Goal: Task Accomplishment & Management: Use online tool/utility

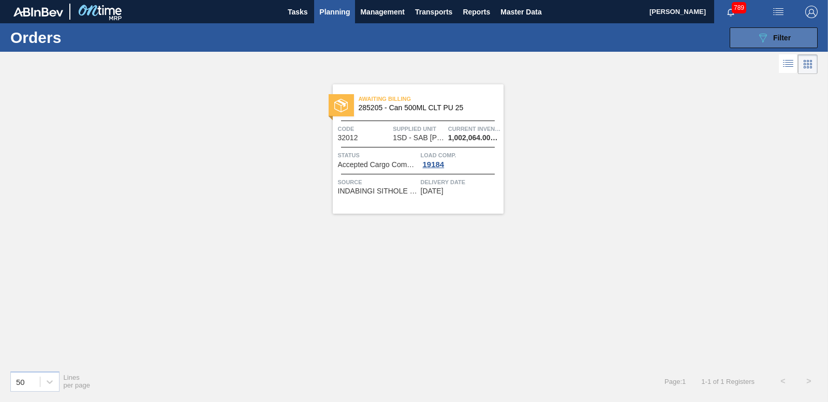
click at [789, 34] on span "Filter" at bounding box center [782, 38] width 18 height 8
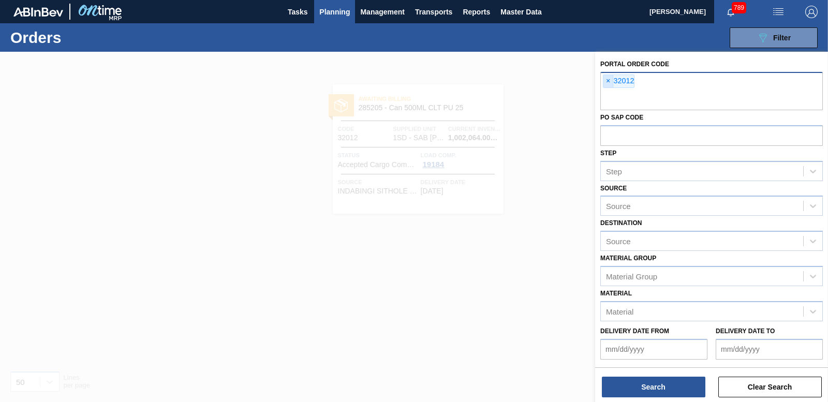
click at [605, 79] on span "×" at bounding box center [608, 81] width 10 height 12
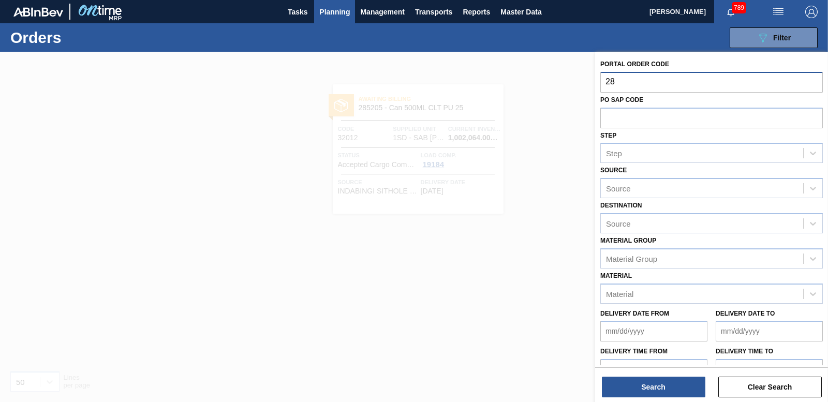
type input "2"
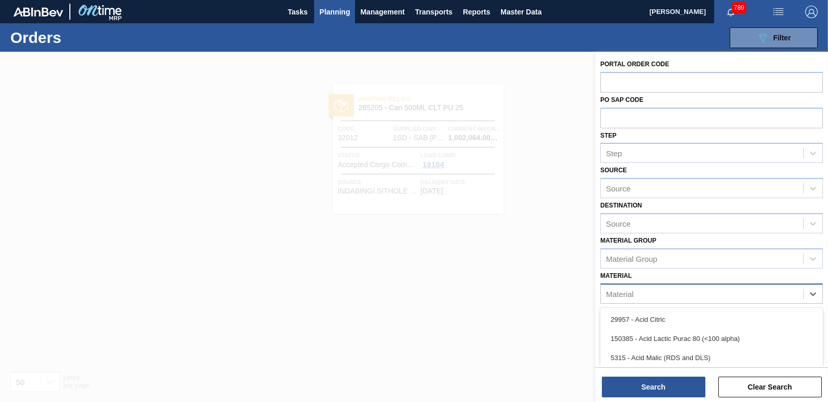
click at [660, 297] on div "Material" at bounding box center [701, 293] width 202 height 15
type input "284909"
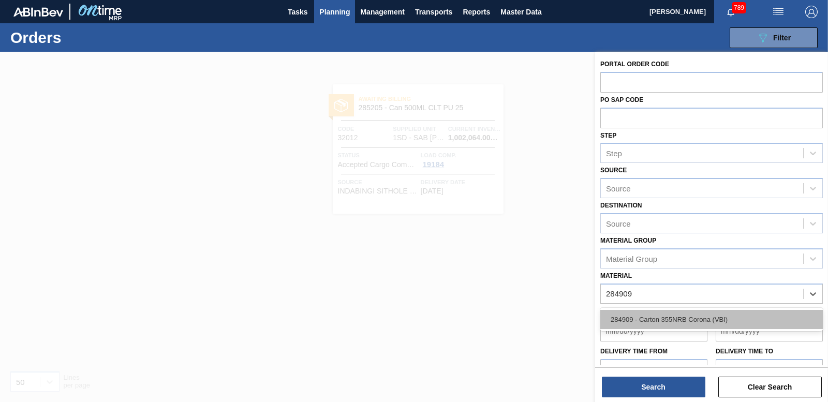
click at [667, 317] on div "284909 - Carton 355NRB Corona (VBI)" at bounding box center [711, 319] width 222 height 19
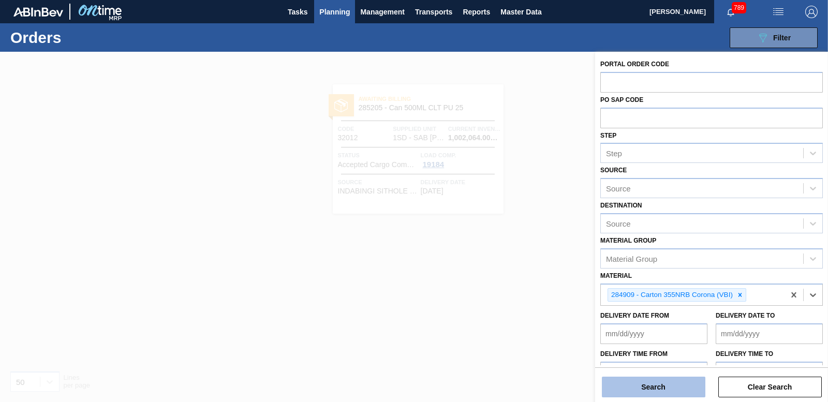
click at [665, 393] on button "Search" at bounding box center [653, 387] width 103 height 21
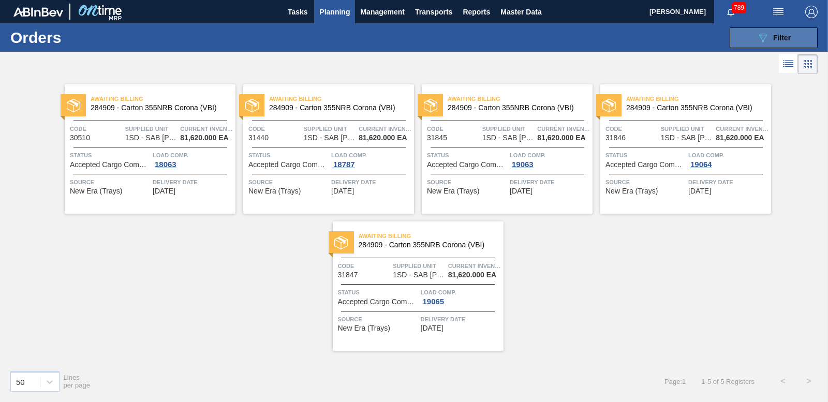
click at [770, 32] on div "089F7B8B-B2A5-4AFE-B5C0-19BA573D28AC Filter" at bounding box center [773, 38] width 34 height 12
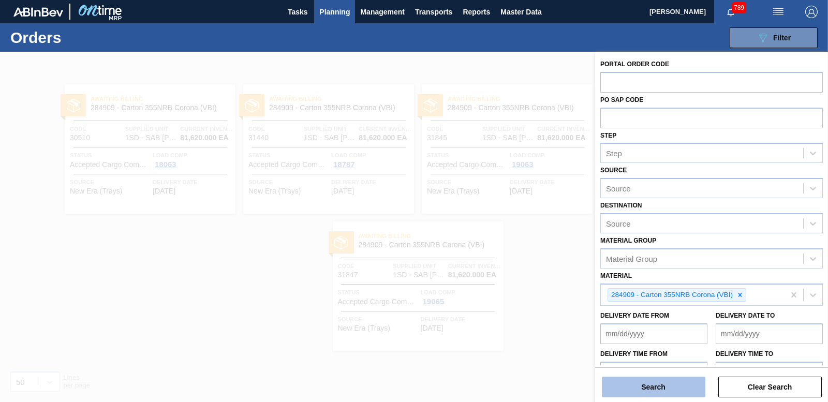
click at [649, 382] on button "Search" at bounding box center [653, 387] width 103 height 21
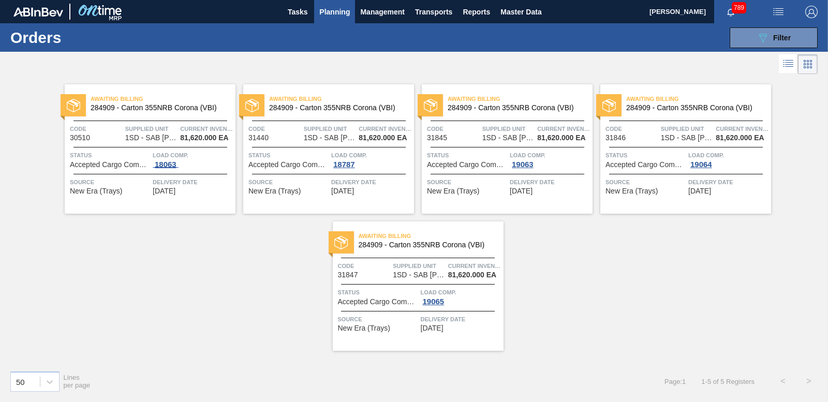
click at [156, 163] on div "18063" at bounding box center [166, 164] width 26 height 8
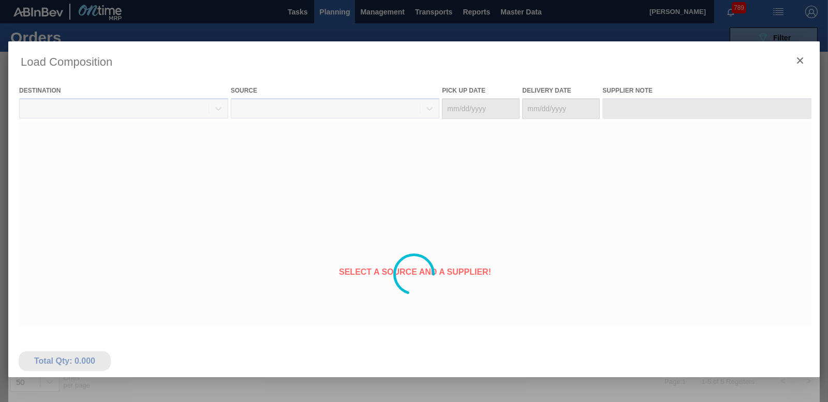
type Date "[DATE]"
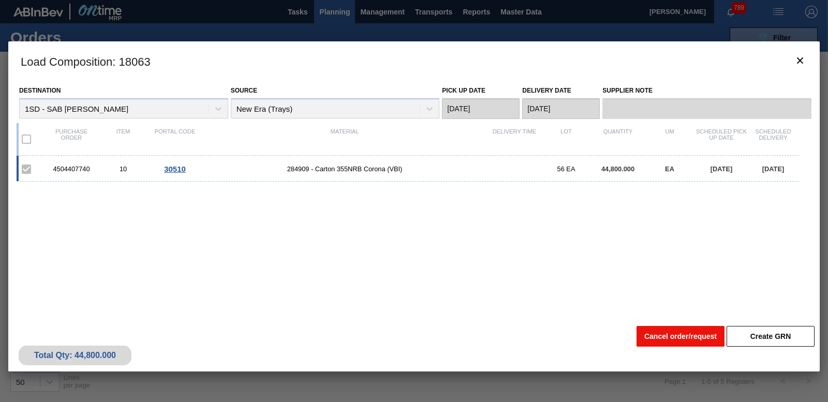
click at [679, 343] on button "Cancel order/request" at bounding box center [680, 336] width 88 height 21
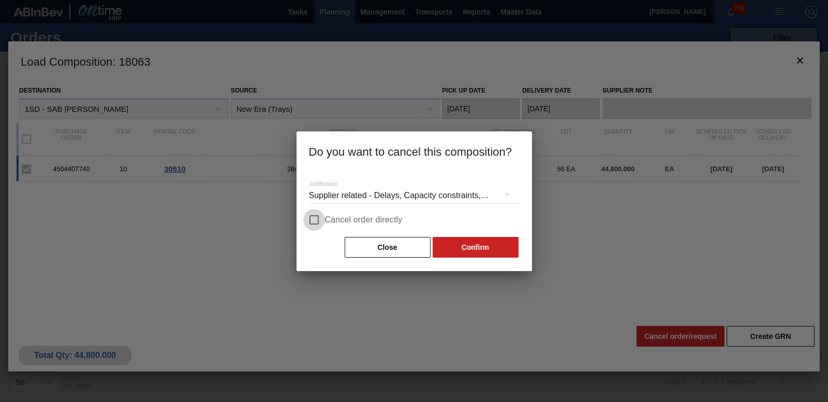
click at [310, 220] on input "Cancel order directly" at bounding box center [314, 220] width 22 height 22
checkbox input "true"
click at [482, 252] on button "Confirm" at bounding box center [475, 247] width 86 height 21
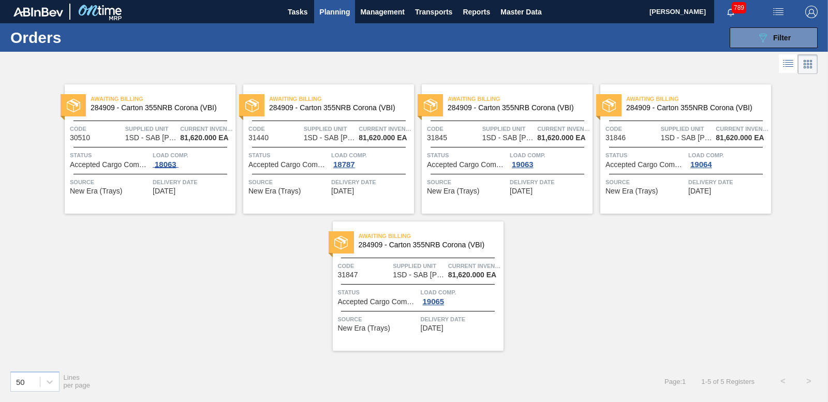
click at [174, 163] on div "18063" at bounding box center [166, 164] width 26 height 8
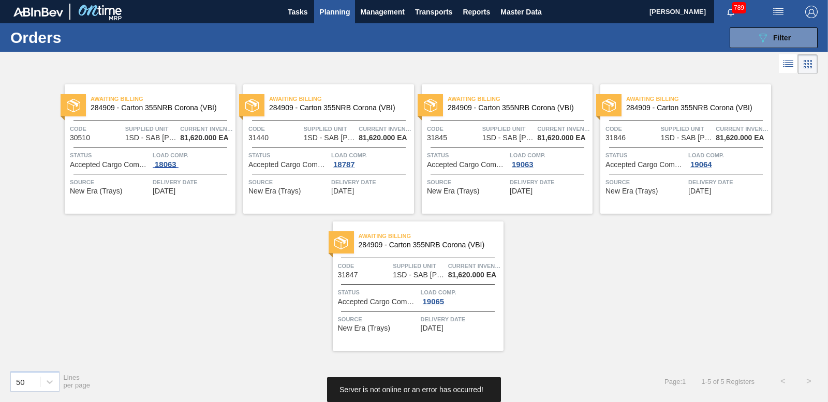
click at [171, 163] on div "18063" at bounding box center [166, 164] width 26 height 8
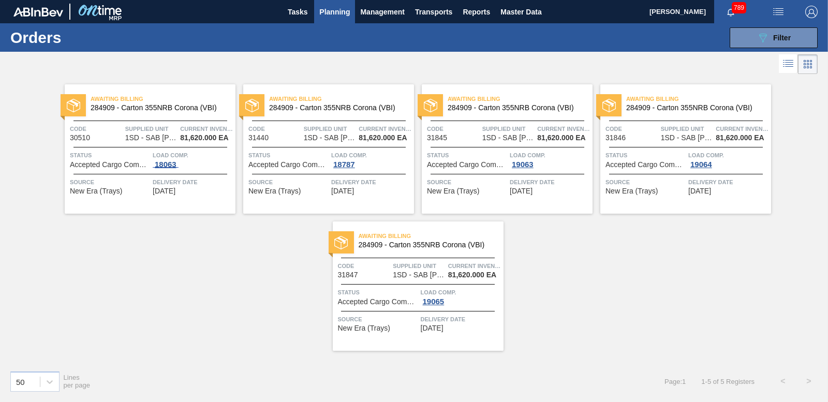
click at [164, 169] on div "18063" at bounding box center [166, 164] width 26 height 8
click at [164, 167] on span "18063" at bounding box center [166, 164] width 26 height 8
click at [344, 166] on div "18787" at bounding box center [344, 164] width 26 height 8
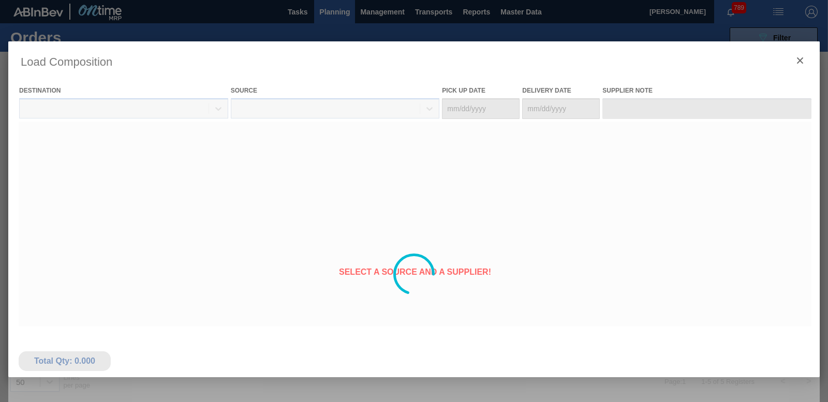
type Date "[DATE]"
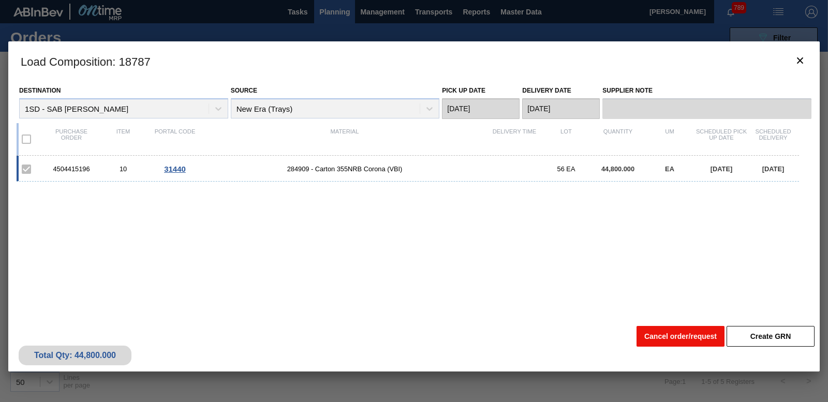
click at [701, 328] on button "Cancel order/request" at bounding box center [680, 336] width 88 height 21
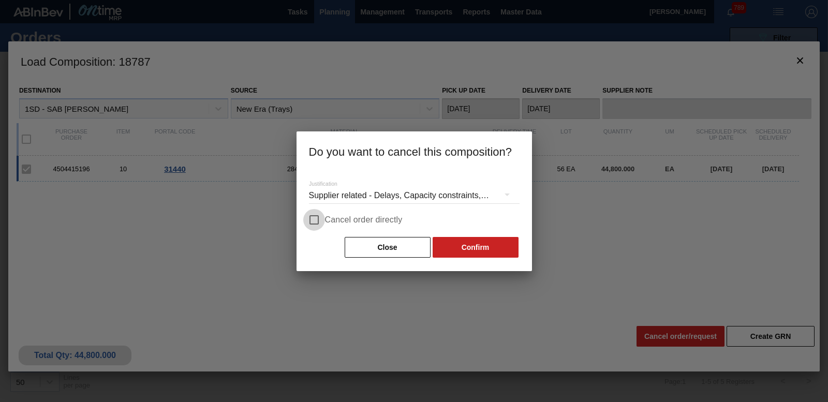
click at [313, 219] on input "Cancel order directly" at bounding box center [314, 220] width 22 height 22
checkbox input "true"
click at [464, 249] on button "Confirm" at bounding box center [475, 247] width 86 height 21
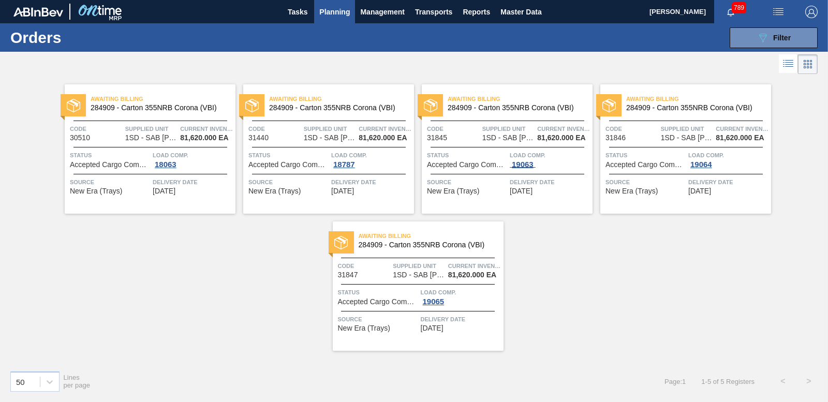
click at [525, 164] on div "19063" at bounding box center [522, 164] width 26 height 8
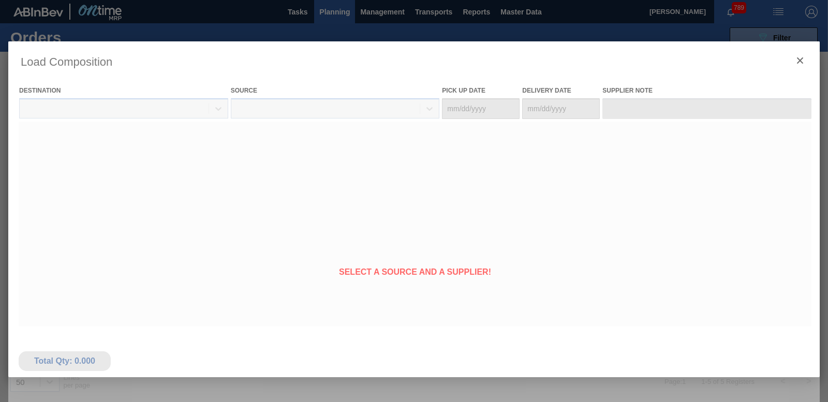
type Date "[DATE]"
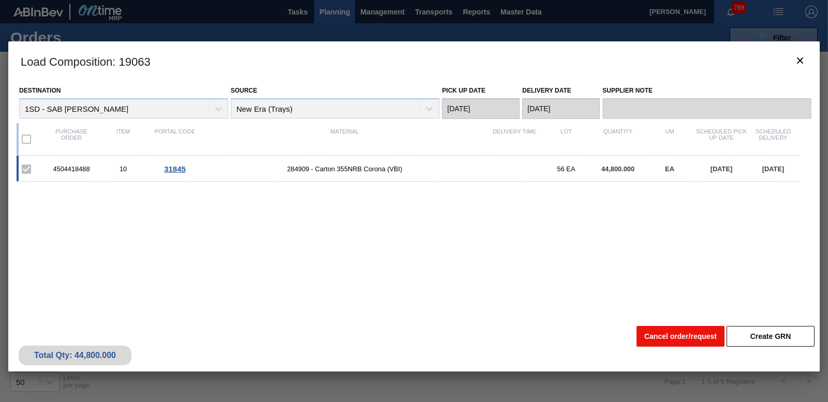
click at [675, 330] on button "Cancel order/request" at bounding box center [680, 336] width 88 height 21
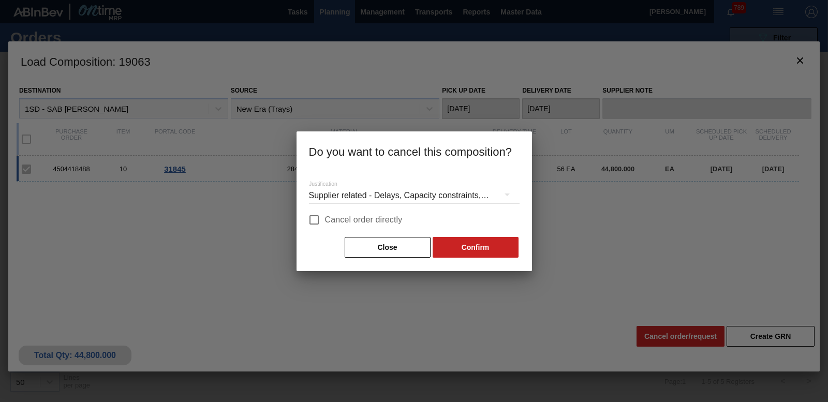
click at [316, 218] on input "Cancel order directly" at bounding box center [314, 220] width 22 height 22
checkbox input "true"
click at [488, 245] on button "Confirm" at bounding box center [475, 247] width 86 height 21
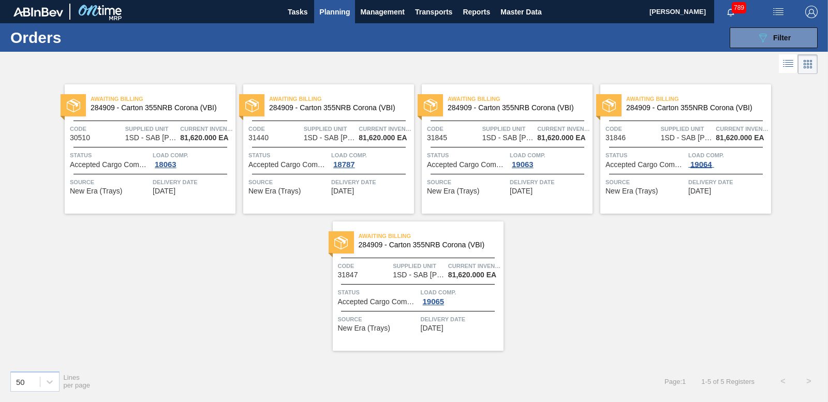
click at [699, 164] on div "19064" at bounding box center [701, 164] width 26 height 8
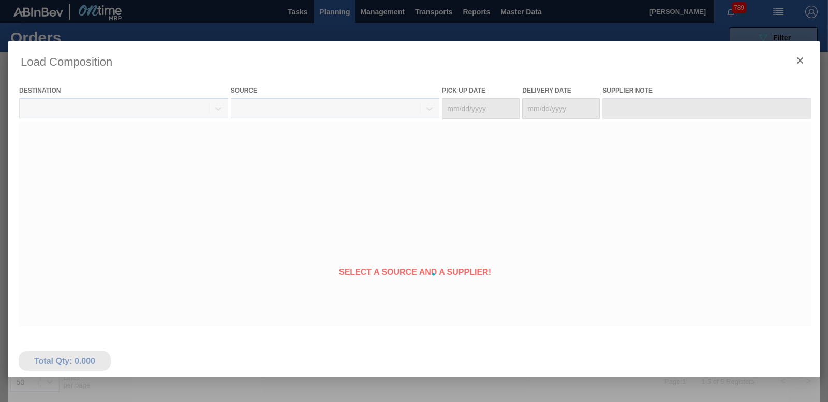
type Date "[DATE]"
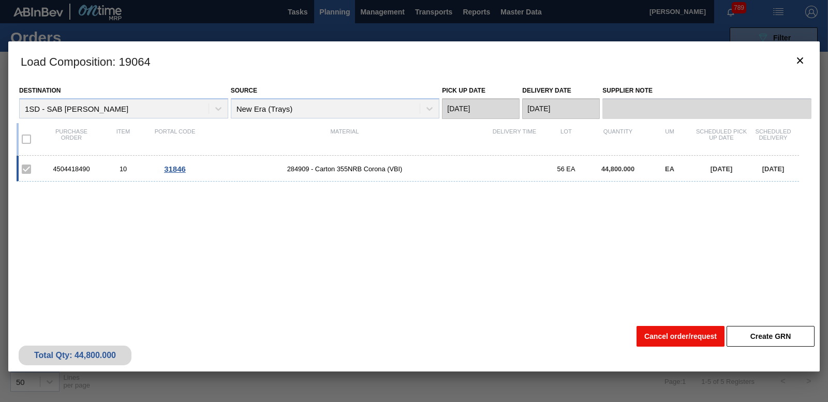
click at [648, 334] on button "Cancel order/request" at bounding box center [680, 336] width 88 height 21
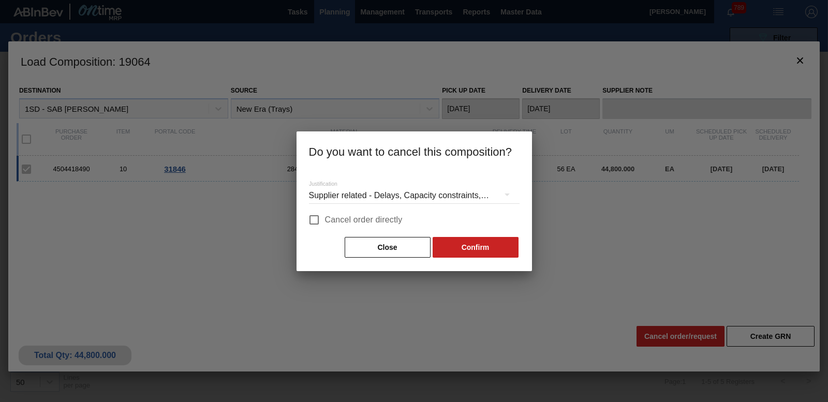
click at [316, 223] on input "Cancel order directly" at bounding box center [314, 220] width 22 height 22
checkbox input "true"
click at [505, 245] on button "Confirm" at bounding box center [475, 247] width 86 height 21
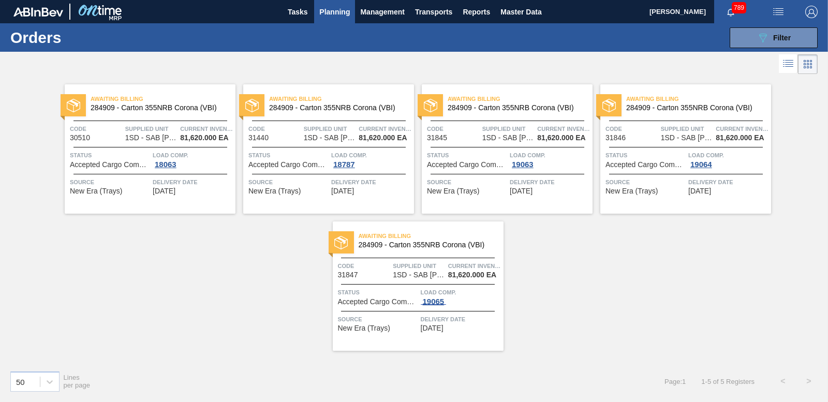
click at [435, 302] on div "19065" at bounding box center [433, 301] width 26 height 8
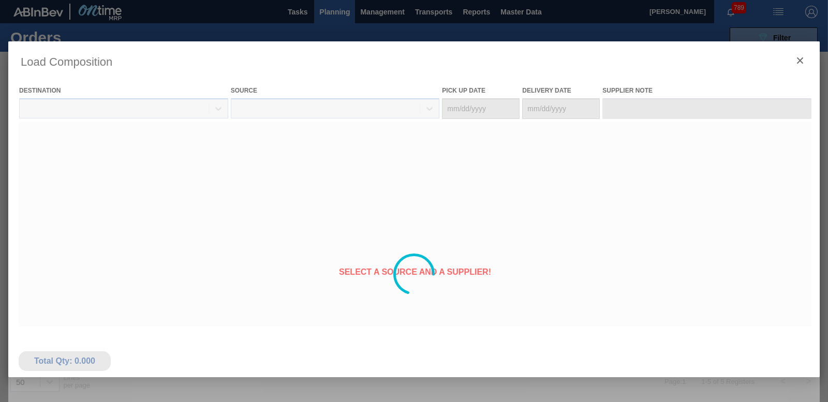
type Date "[DATE]"
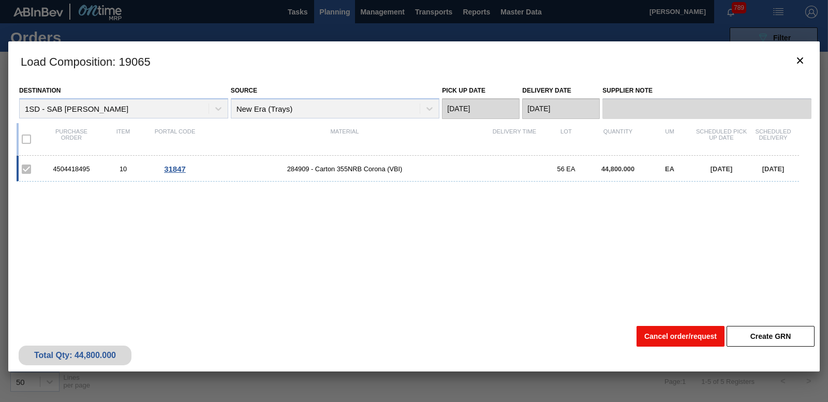
click at [675, 334] on button "Cancel order/request" at bounding box center [680, 336] width 88 height 21
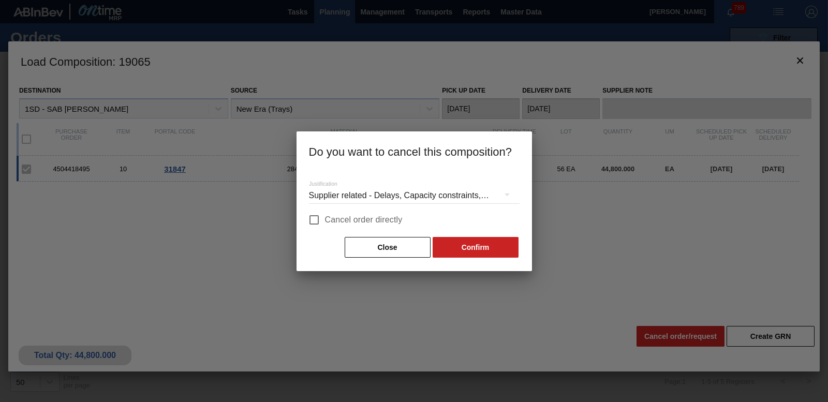
click at [308, 218] on input "Cancel order directly" at bounding box center [314, 220] width 22 height 22
checkbox input "true"
click at [465, 252] on button "Confirm" at bounding box center [475, 247] width 86 height 21
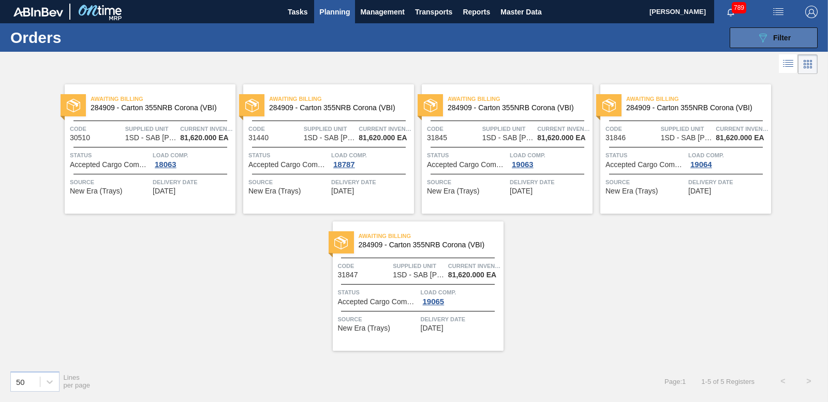
click at [782, 37] on span "Filter" at bounding box center [782, 38] width 18 height 8
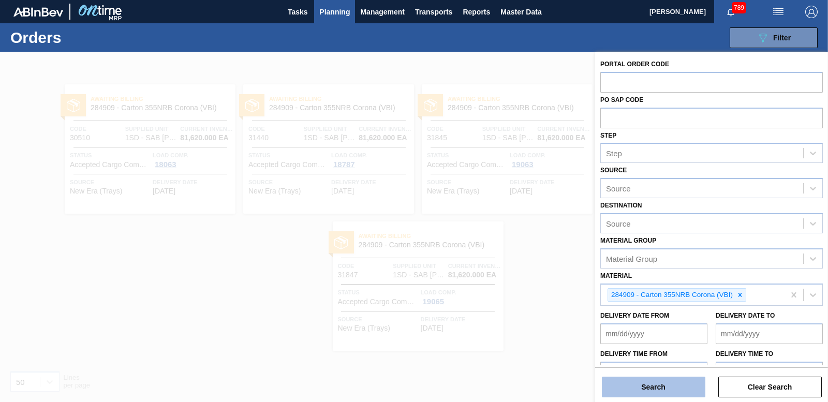
click at [657, 394] on button "Search" at bounding box center [653, 387] width 103 height 21
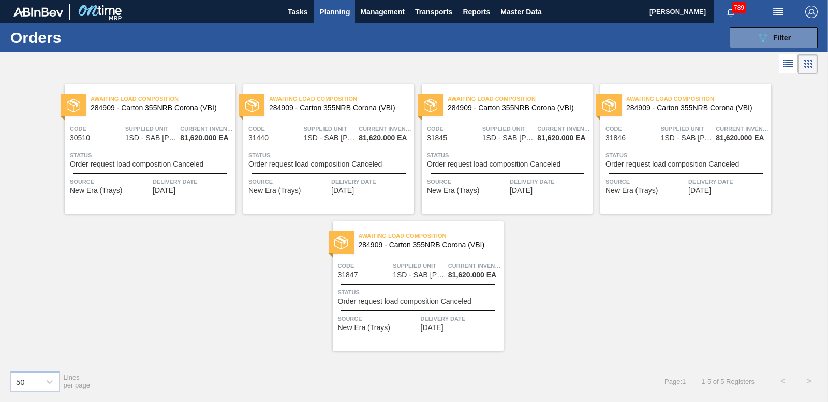
click at [320, 16] on span "Planning" at bounding box center [334, 12] width 31 height 12
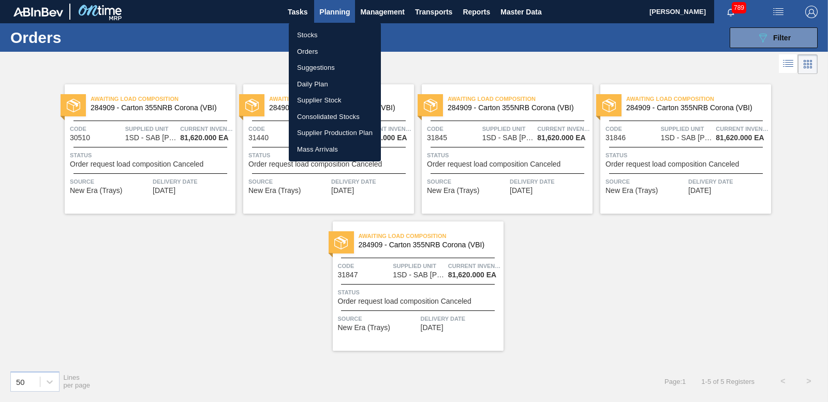
click at [310, 39] on li "Stocks" at bounding box center [335, 35] width 92 height 17
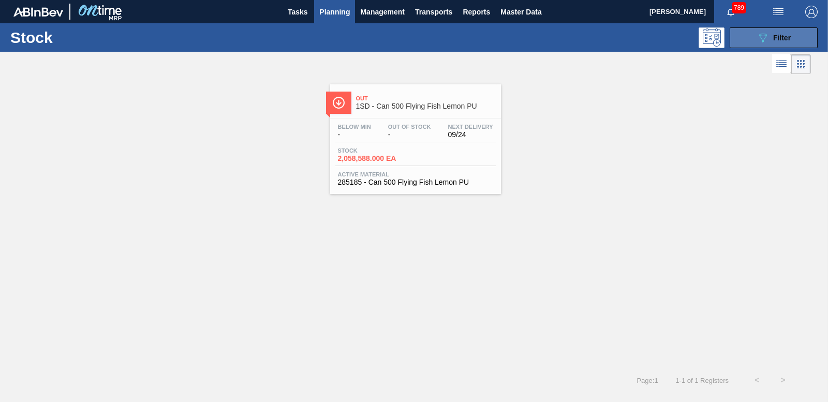
click at [773, 46] on button "089F7B8B-B2A5-4AFE-B5C0-19BA573D28AC Filter" at bounding box center [773, 37] width 88 height 21
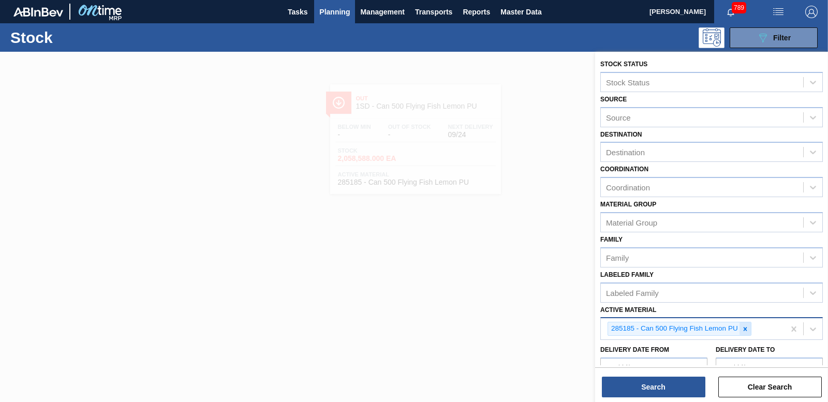
click at [743, 328] on icon at bounding box center [744, 328] width 7 height 7
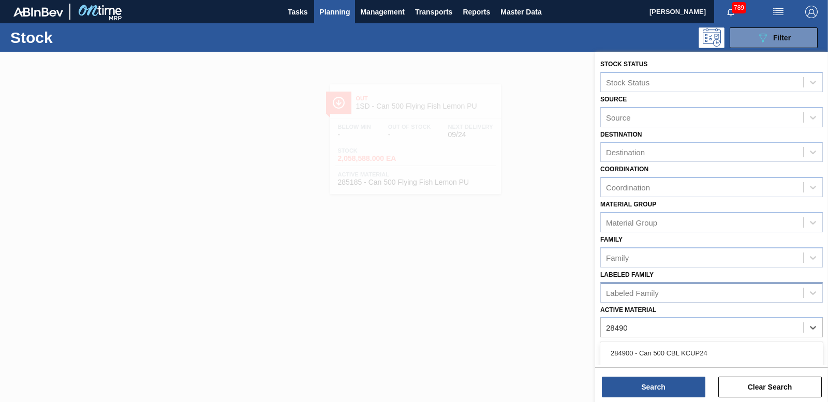
type Material "284909"
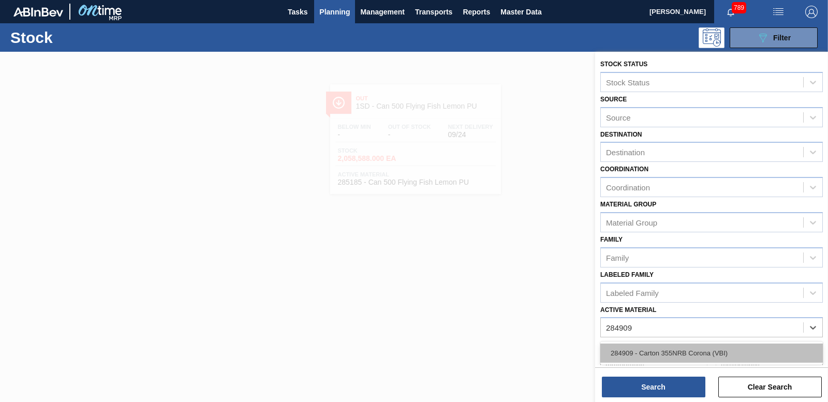
click at [652, 360] on div "284909 - Carton 355NRB Corona (VBI)" at bounding box center [711, 352] width 222 height 19
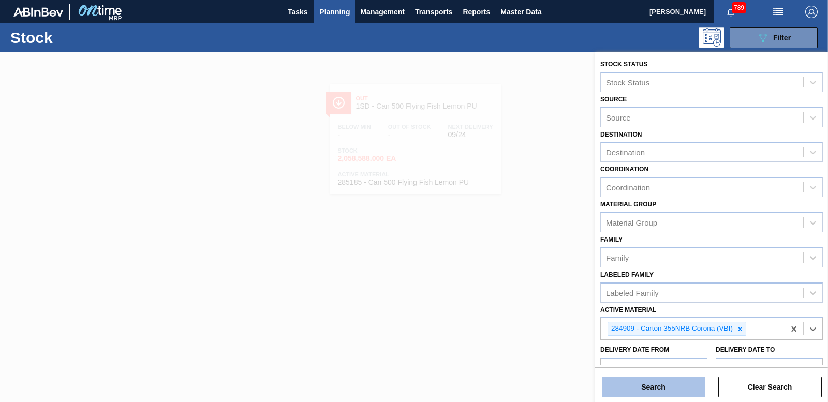
click at [651, 388] on button "Search" at bounding box center [653, 387] width 103 height 21
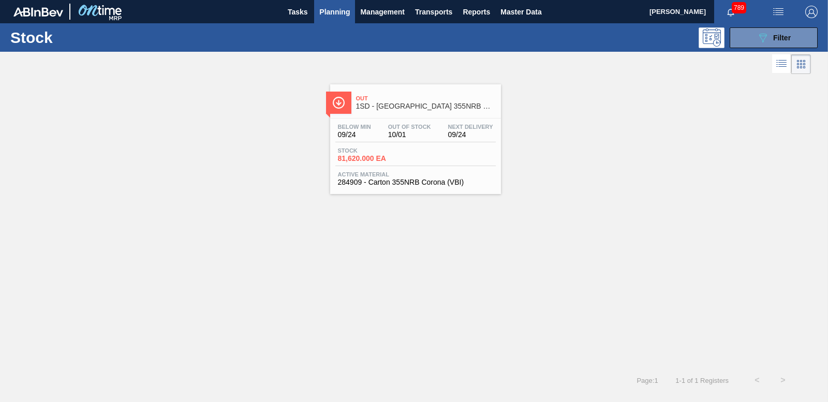
click at [370, 157] on span "81,620.000 EA" at bounding box center [374, 159] width 72 height 8
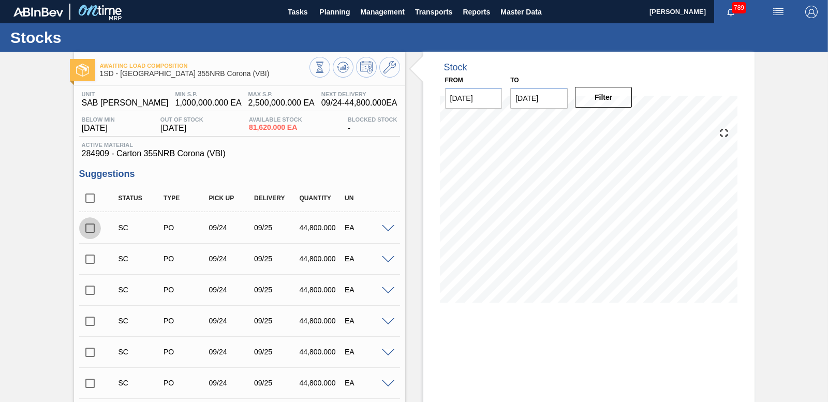
click at [94, 227] on input "checkbox" at bounding box center [90, 228] width 22 height 22
click at [386, 224] on div at bounding box center [389, 228] width 21 height 8
click at [386, 227] on span at bounding box center [388, 229] width 12 height 8
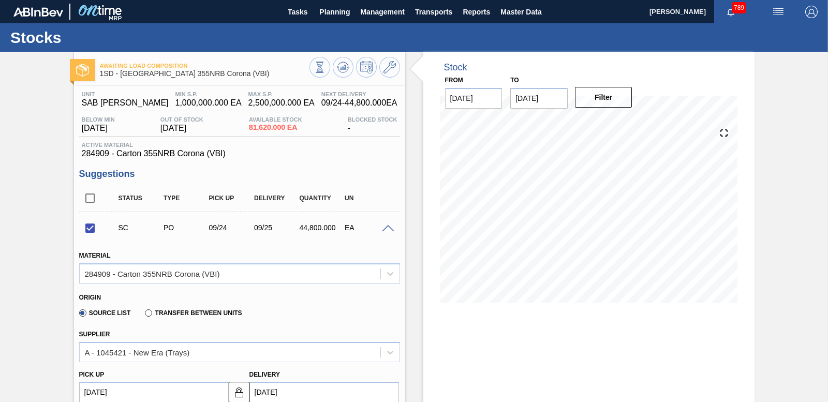
click at [386, 227] on span at bounding box center [388, 229] width 12 height 8
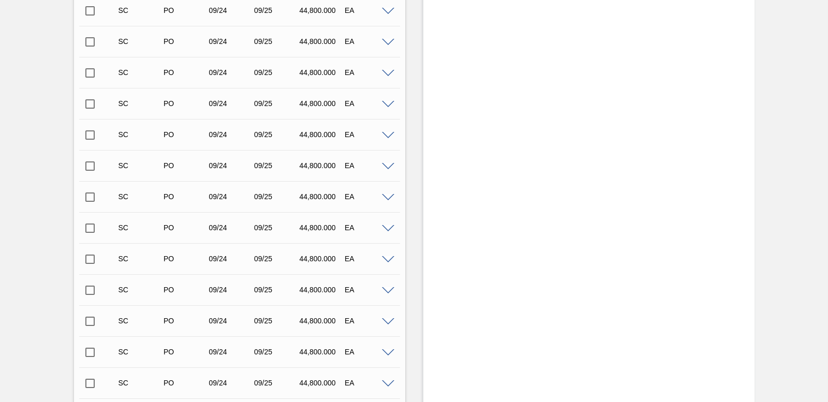
scroll to position [1726, 0]
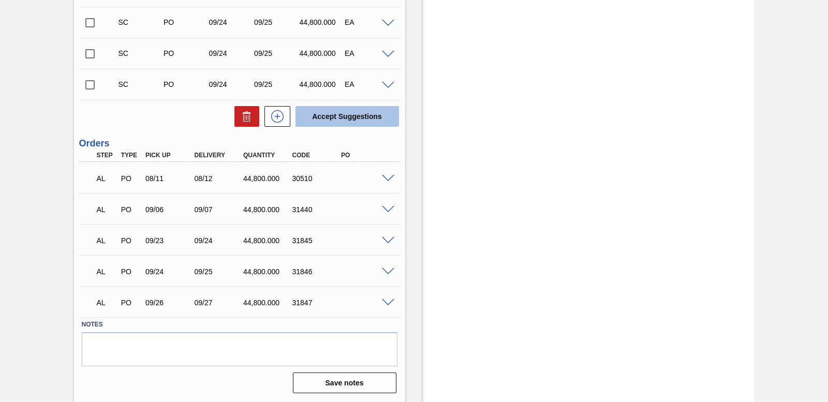
click at [344, 122] on button "Accept Suggestions" at bounding box center [346, 116] width 103 height 21
checkbox input "false"
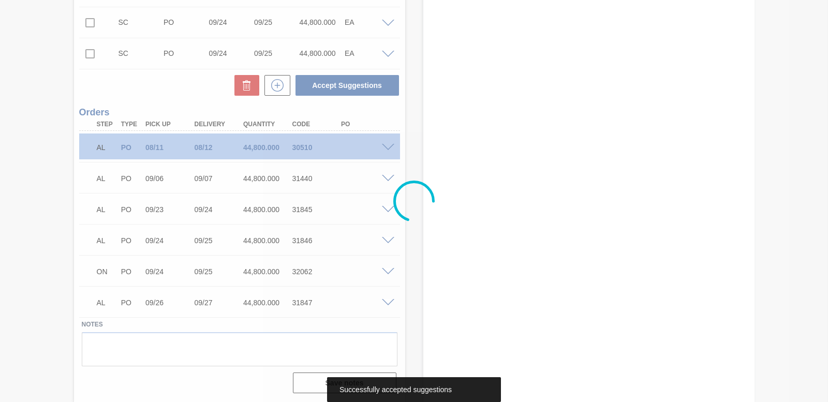
scroll to position [1695, 0]
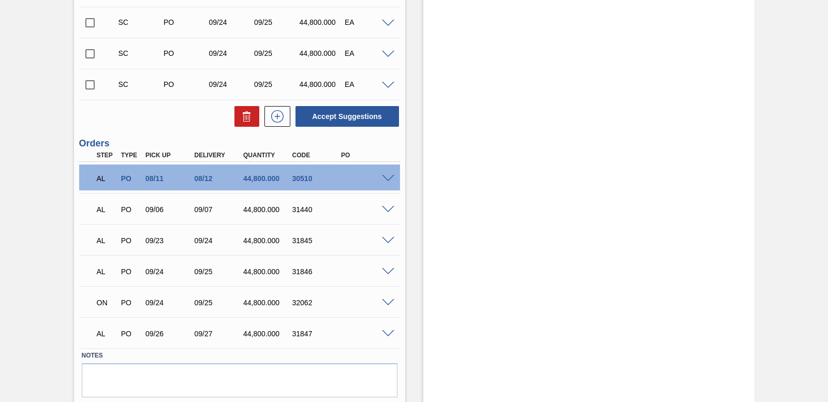
click at [384, 330] on span at bounding box center [388, 334] width 12 height 8
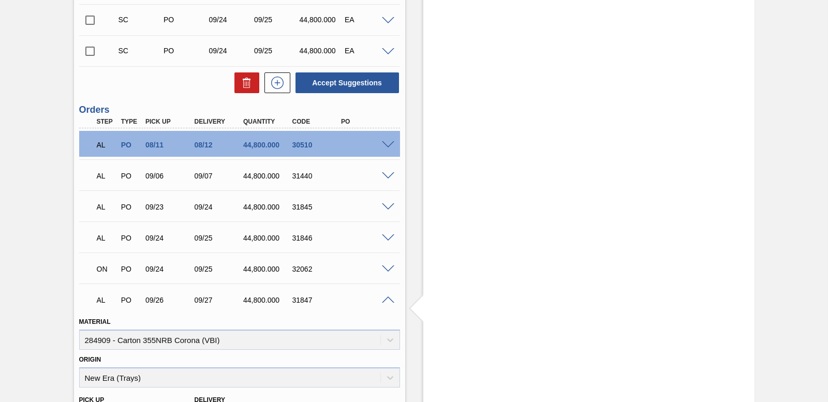
scroll to position [1747, 0]
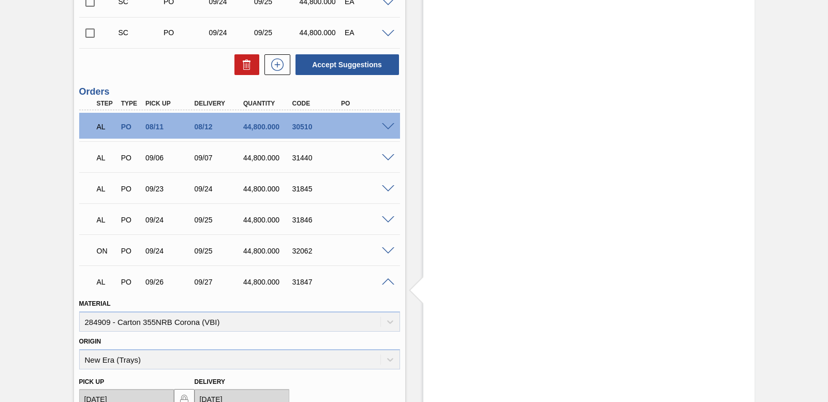
click at [384, 281] on span at bounding box center [388, 282] width 12 height 8
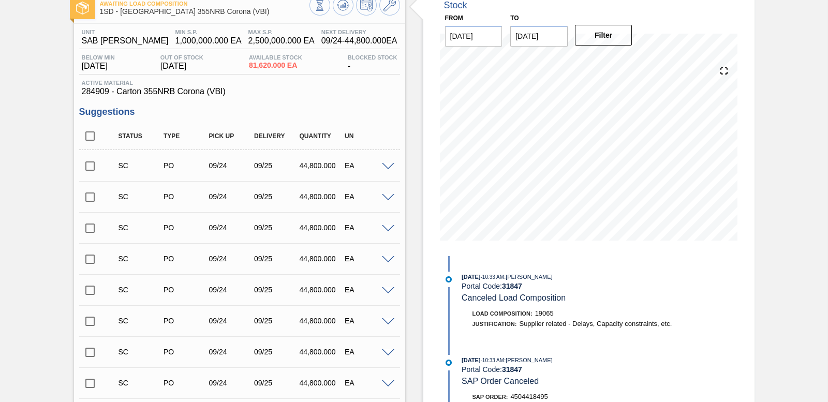
scroll to position [0, 0]
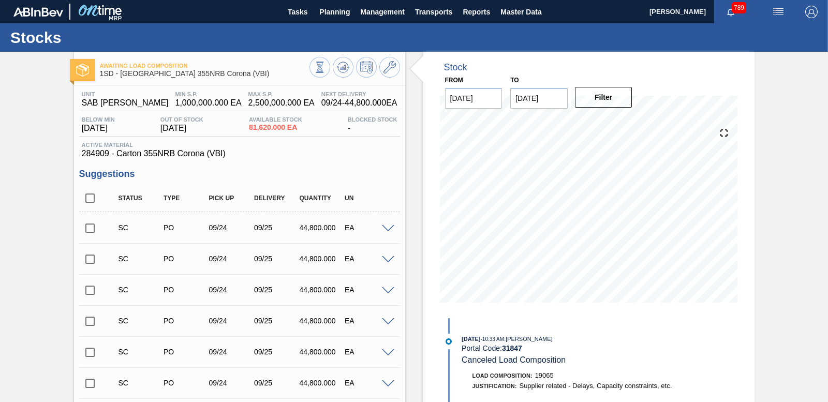
click at [88, 233] on input "checkbox" at bounding box center [90, 228] width 22 height 22
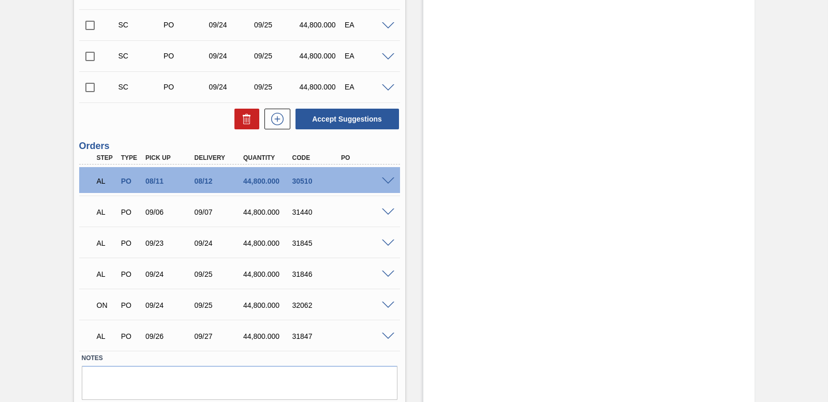
scroll to position [1726, 0]
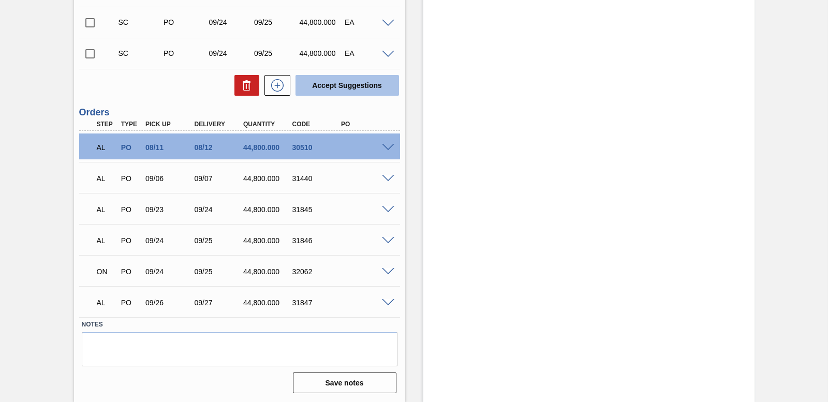
click at [339, 87] on button "Accept Suggestions" at bounding box center [346, 85] width 103 height 21
checkbox input "false"
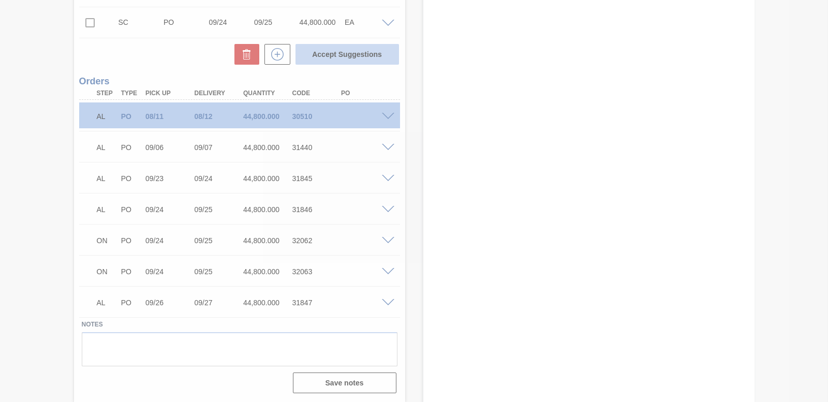
scroll to position [1695, 0]
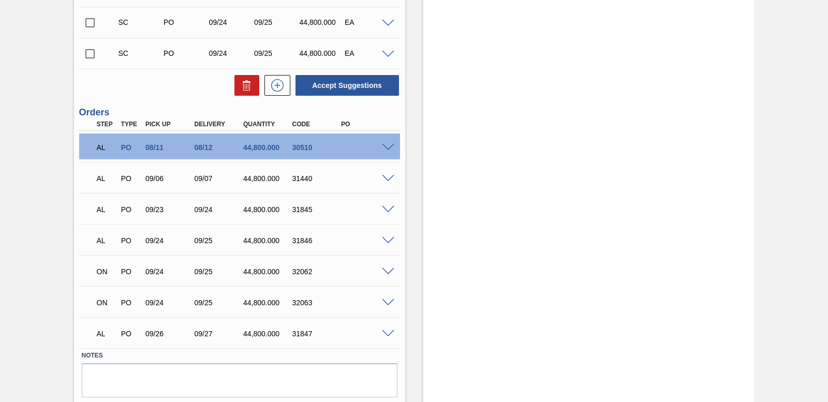
click at [383, 146] on span at bounding box center [388, 148] width 12 height 8
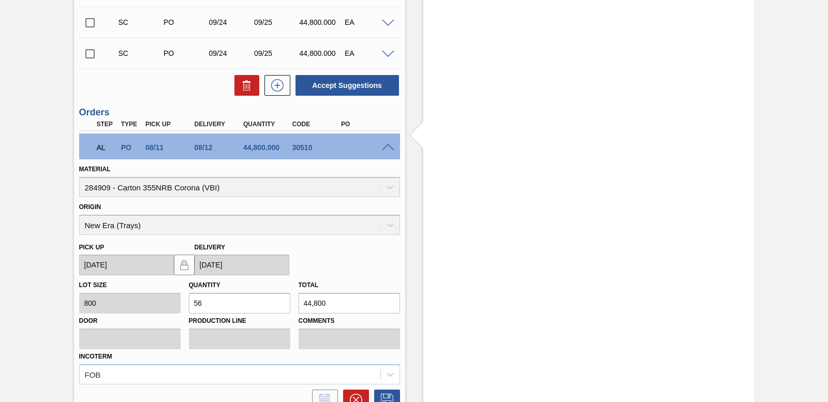
click at [387, 149] on span at bounding box center [388, 148] width 12 height 8
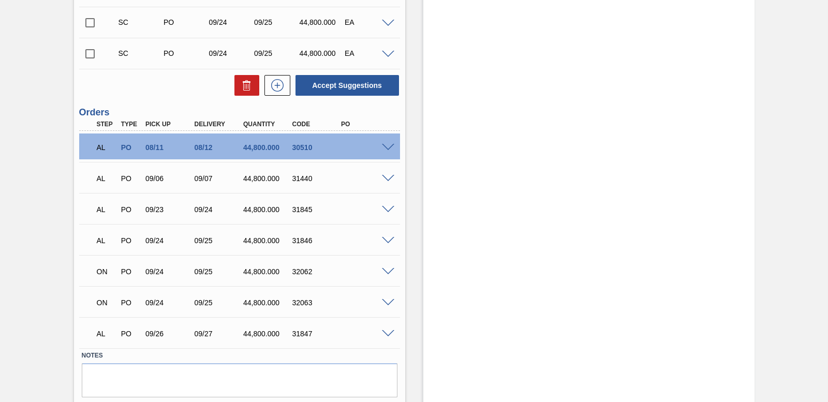
click at [385, 269] on span at bounding box center [388, 272] width 12 height 8
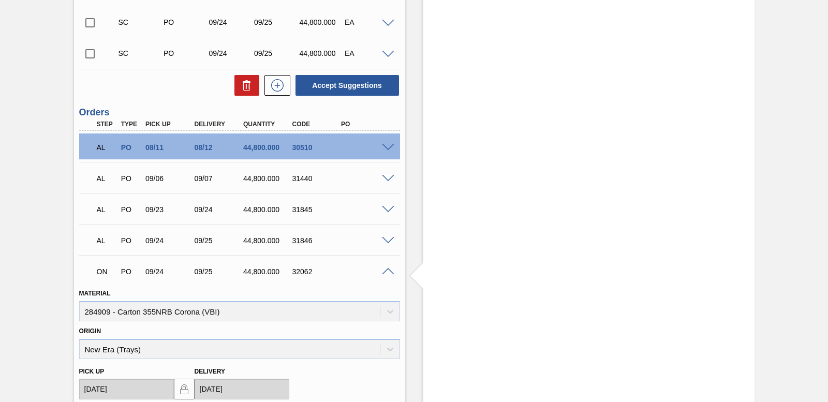
click at [385, 269] on span at bounding box center [388, 272] width 12 height 8
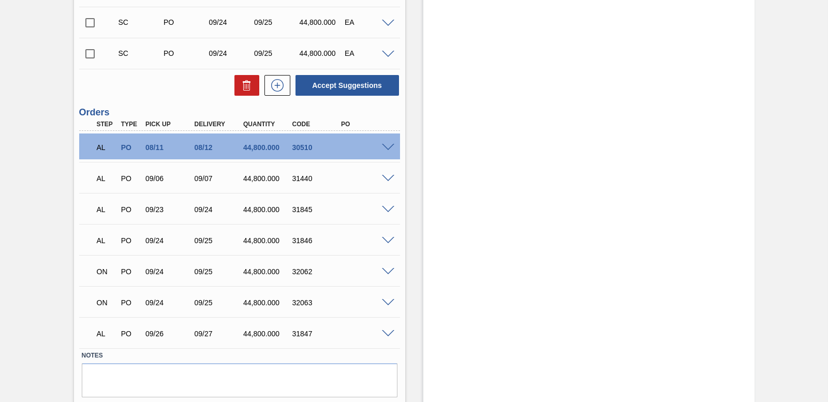
click at [387, 302] on span at bounding box center [388, 303] width 12 height 8
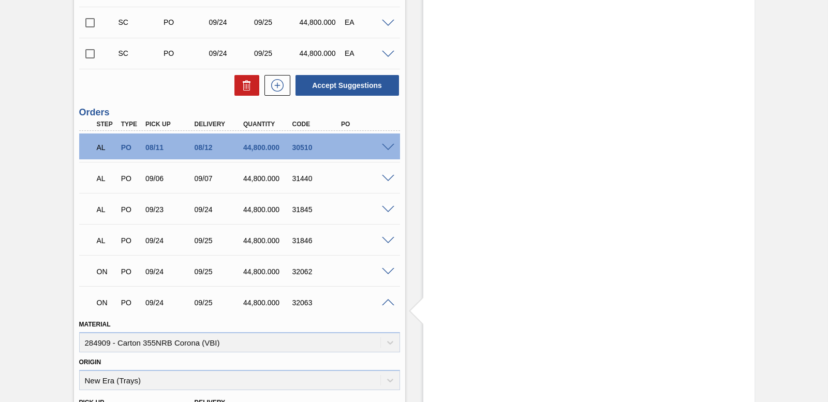
click at [388, 302] on span at bounding box center [388, 303] width 12 height 8
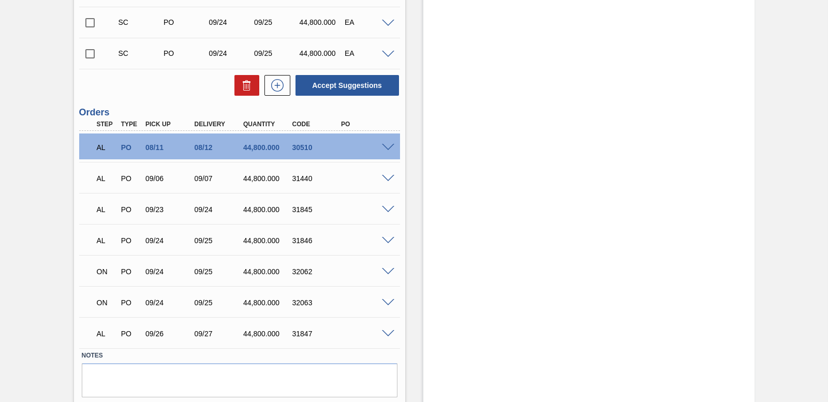
scroll to position [1540, 0]
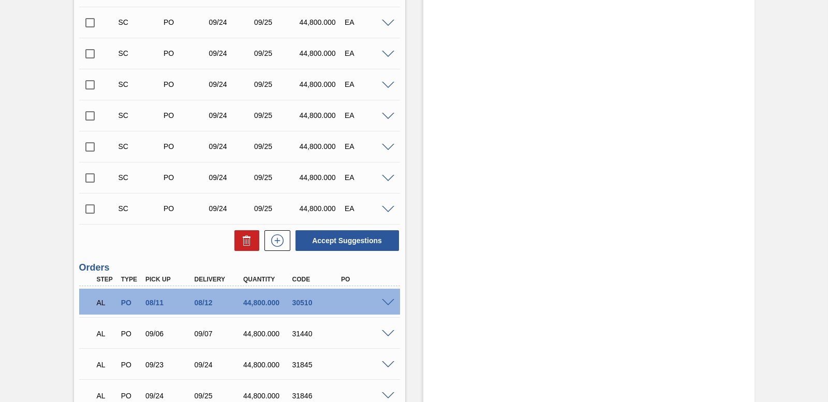
click at [92, 115] on input "checkbox" at bounding box center [90, 116] width 22 height 22
click at [347, 249] on button "Accept Suggestions" at bounding box center [346, 240] width 103 height 21
checkbox input "false"
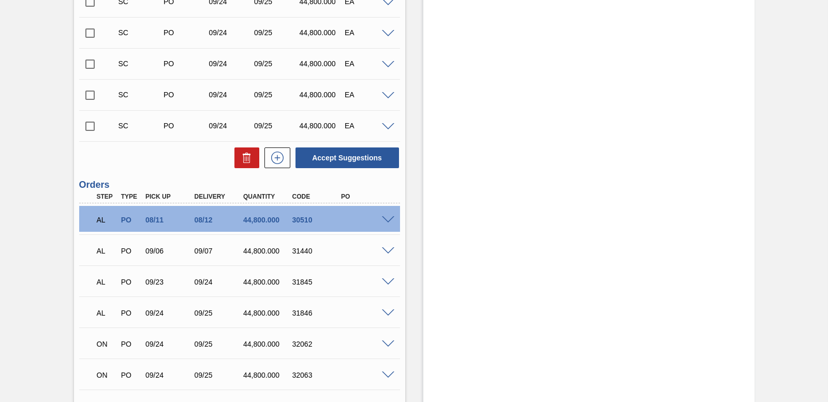
scroll to position [1643, 0]
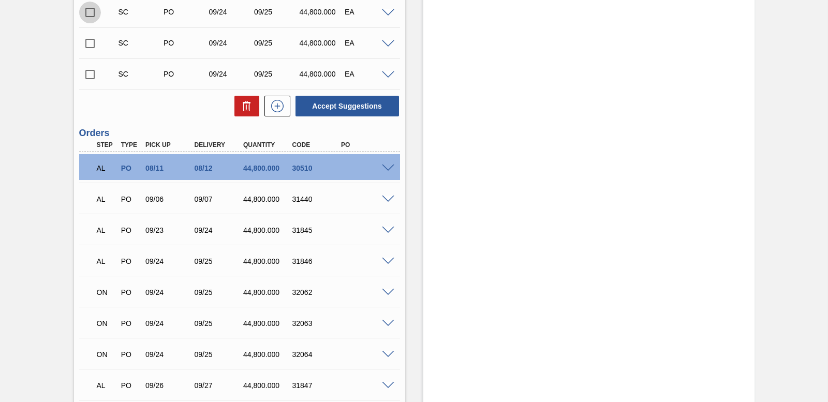
click at [89, 13] on input "checkbox" at bounding box center [90, 13] width 22 height 22
click at [372, 108] on button "Accept Suggestions" at bounding box center [346, 106] width 103 height 21
checkbox input "false"
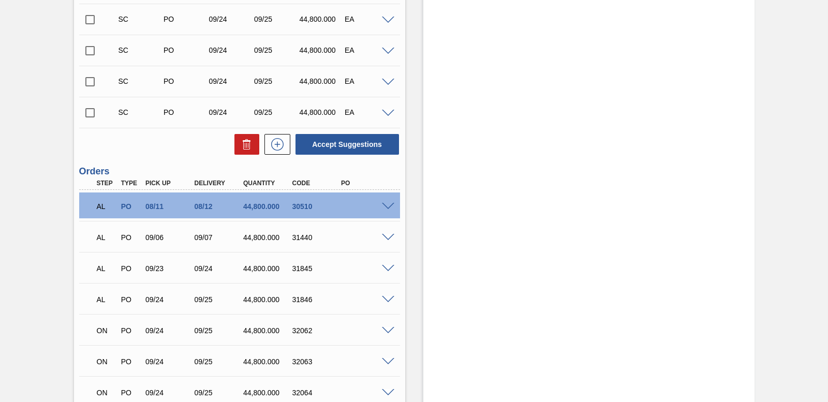
scroll to position [1560, 0]
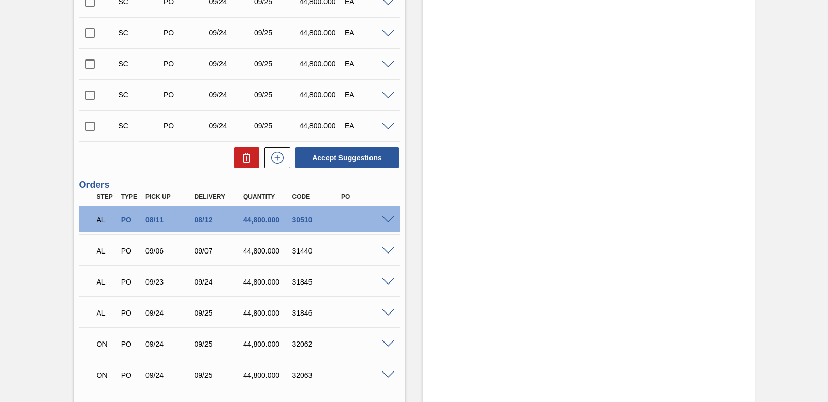
click at [87, 68] on input "checkbox" at bounding box center [90, 64] width 22 height 22
click at [381, 164] on button "Accept Suggestions" at bounding box center [346, 157] width 103 height 21
checkbox input "false"
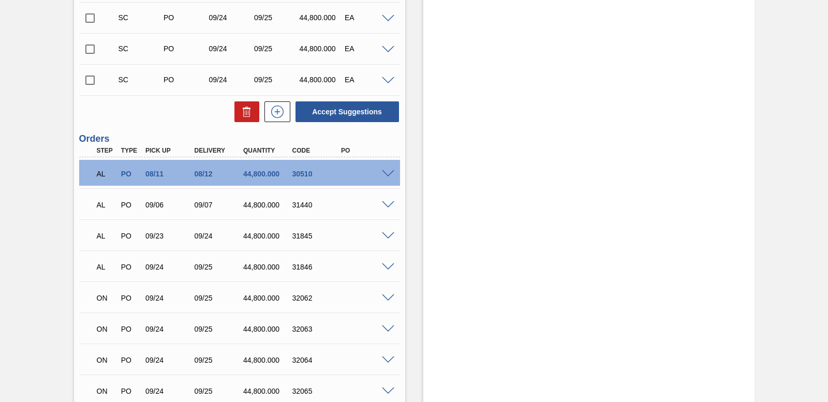
scroll to position [1509, 0]
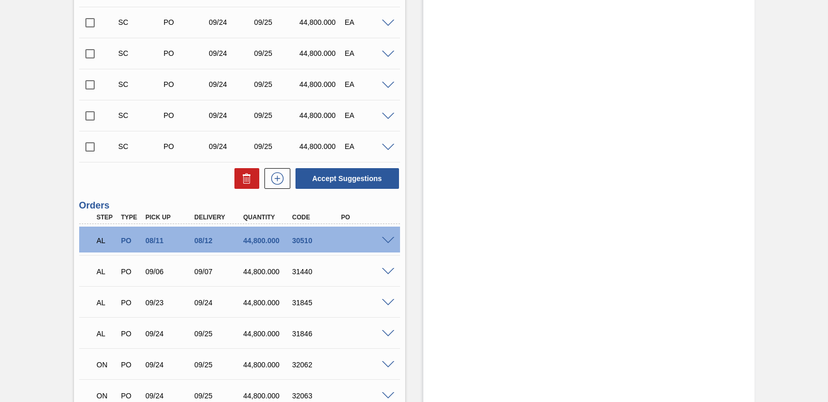
click at [85, 81] on input "checkbox" at bounding box center [90, 85] width 22 height 22
click at [320, 179] on button "Accept Suggestions" at bounding box center [346, 178] width 103 height 21
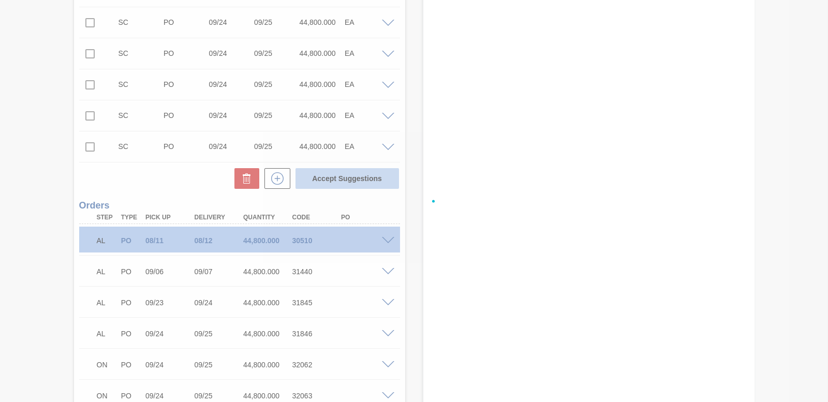
checkbox input "false"
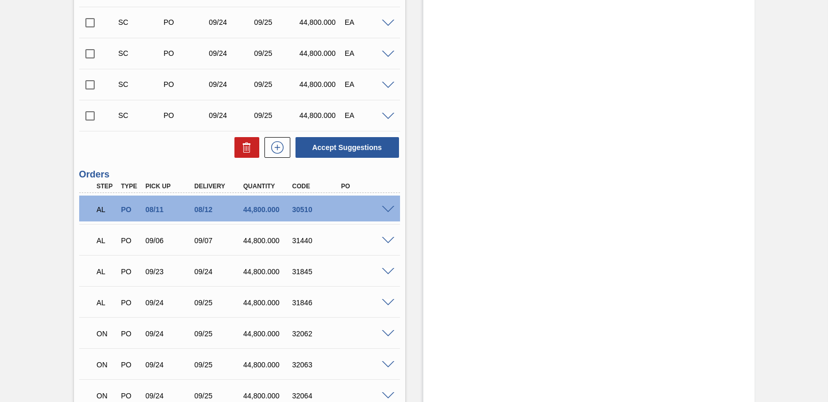
click at [89, 84] on input "checkbox" at bounding box center [90, 85] width 22 height 22
click at [366, 144] on button "Accept Suggestions" at bounding box center [346, 147] width 103 height 21
checkbox input "false"
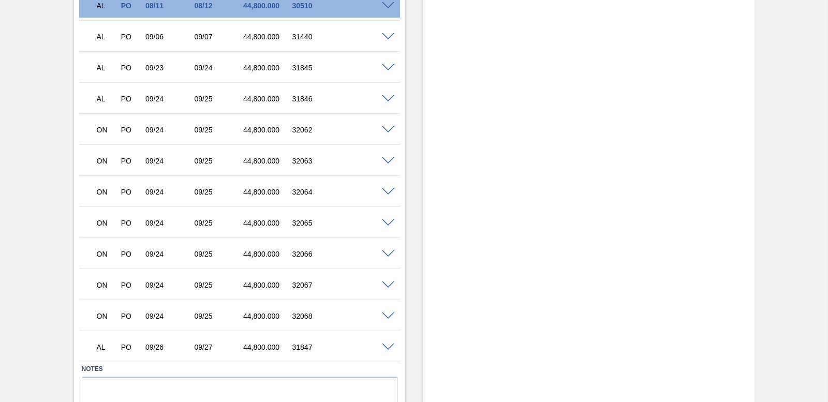
scroll to position [1716, 0]
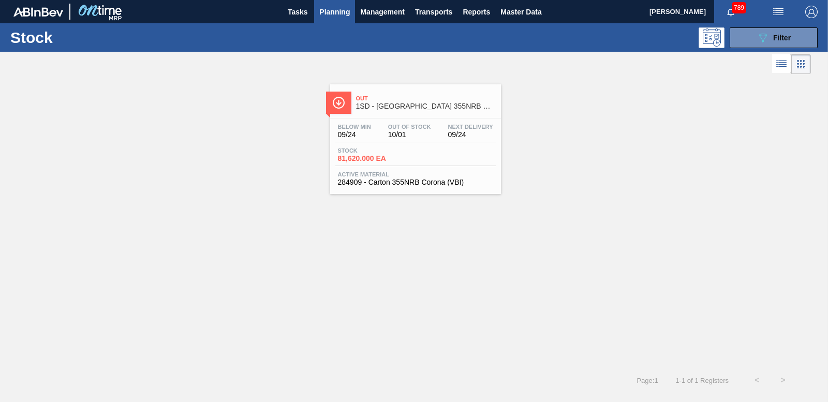
click at [338, 10] on span "Planning" at bounding box center [334, 12] width 31 height 12
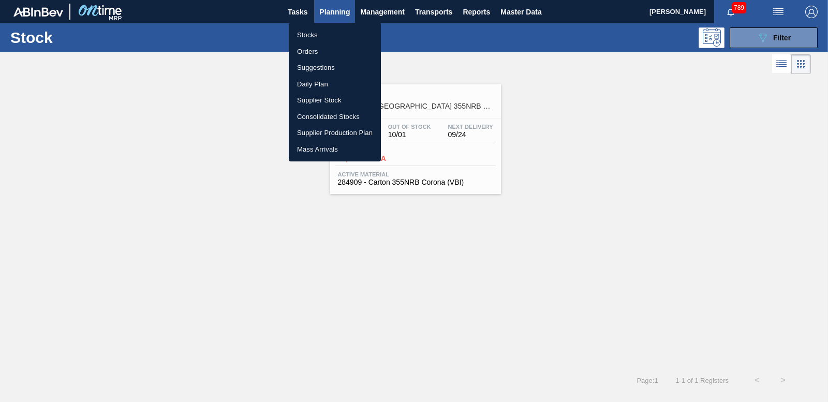
click at [310, 36] on li "Stocks" at bounding box center [335, 35] width 92 height 17
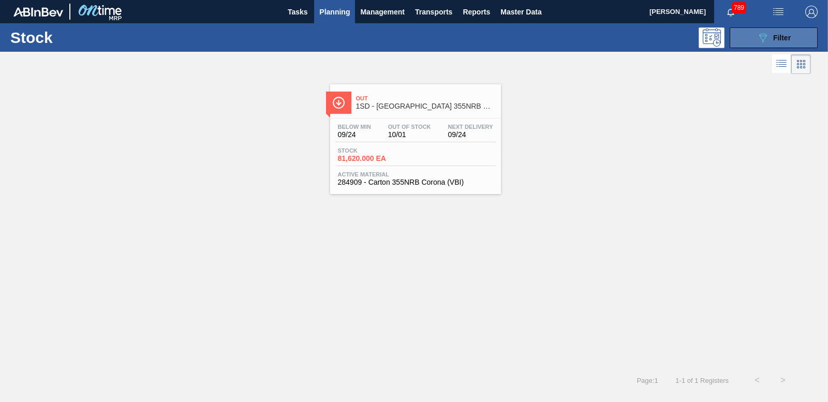
click at [765, 44] on button "089F7B8B-B2A5-4AFE-B5C0-19BA573D28AC Filter" at bounding box center [773, 37] width 88 height 21
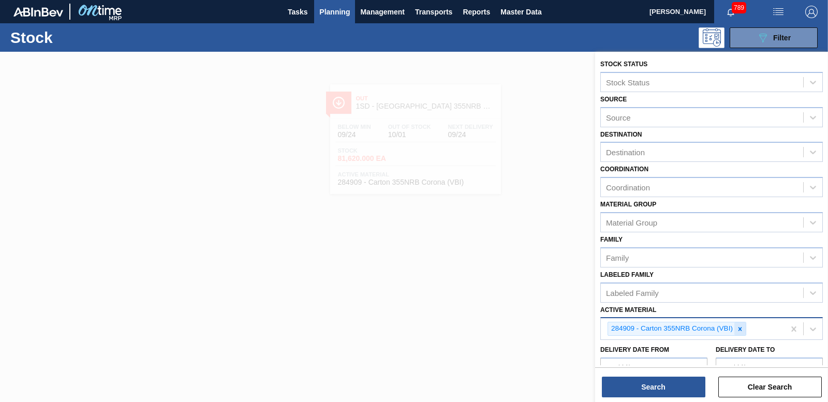
click at [741, 333] on div at bounding box center [739, 328] width 11 height 13
type Material "285154"
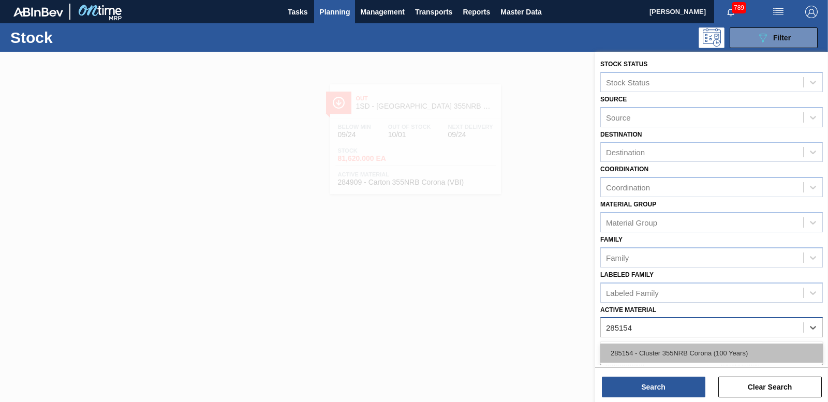
click at [738, 351] on div "285154 - Cluster 355NRB Corona (100 Years)" at bounding box center [711, 352] width 222 height 19
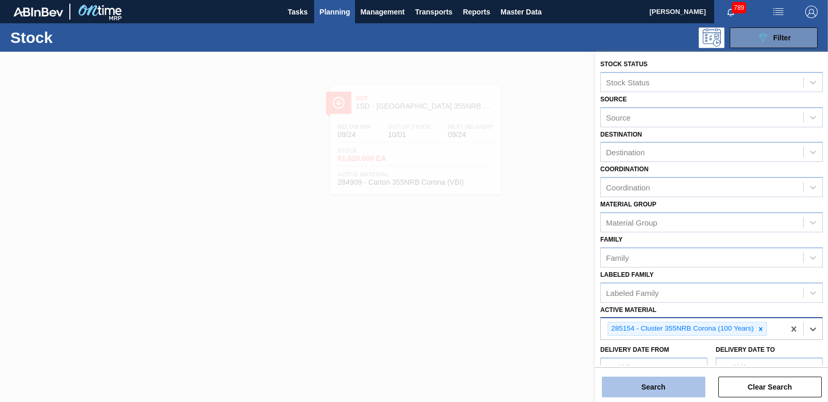
click at [670, 380] on button "Search" at bounding box center [653, 387] width 103 height 21
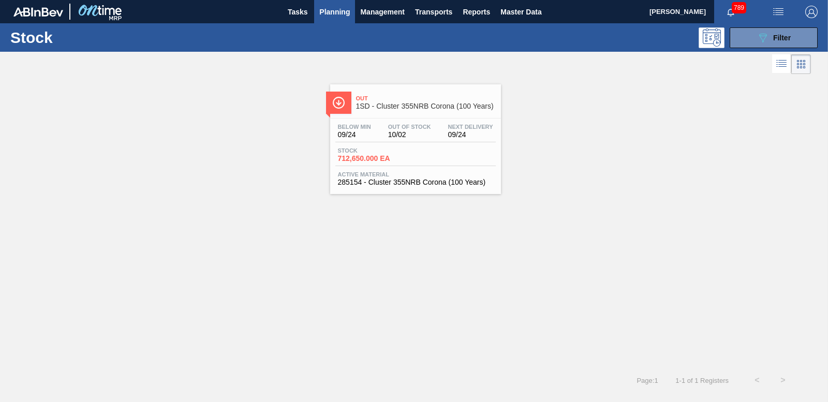
click at [374, 157] on span "712,650.000 EA" at bounding box center [374, 159] width 72 height 8
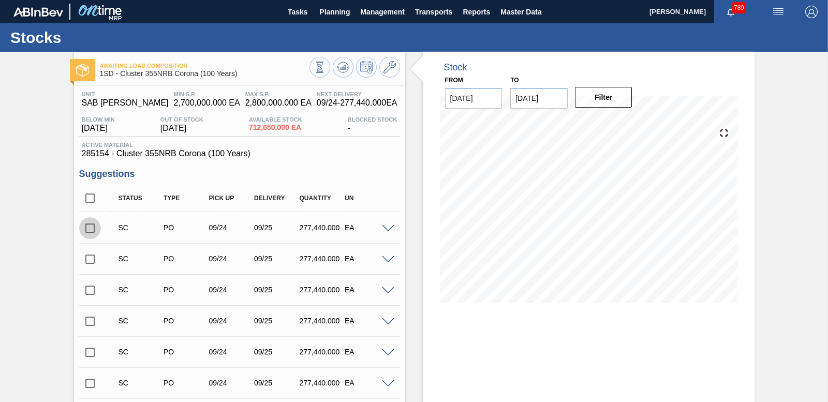
click at [90, 230] on input "checkbox" at bounding box center [90, 228] width 22 height 22
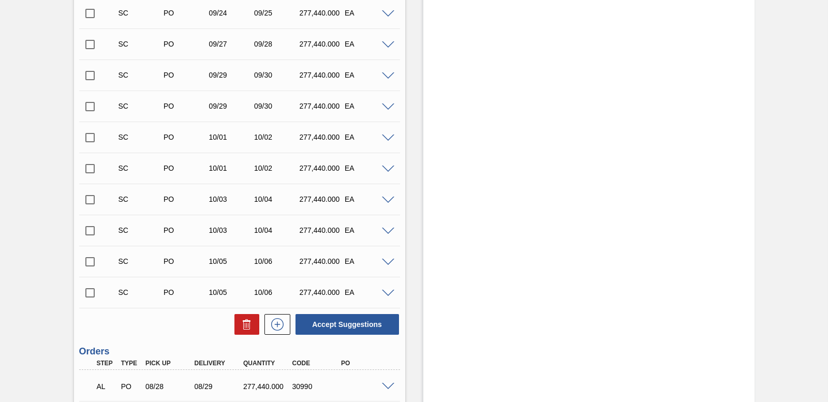
scroll to position [547, 0]
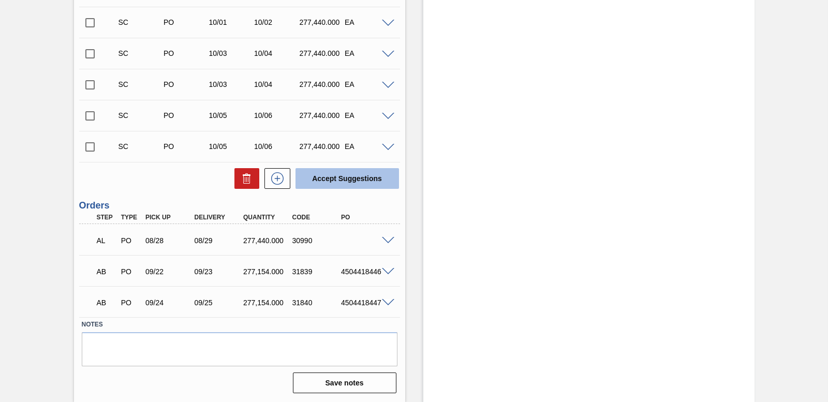
click at [382, 181] on button "Accept Suggestions" at bounding box center [346, 178] width 103 height 21
checkbox input "false"
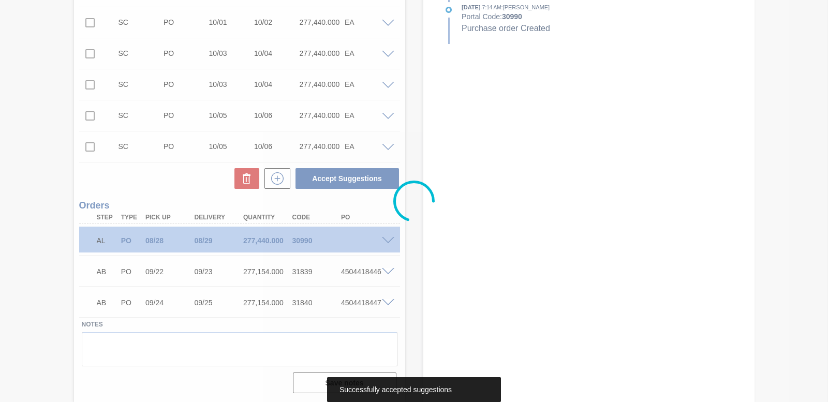
scroll to position [516, 0]
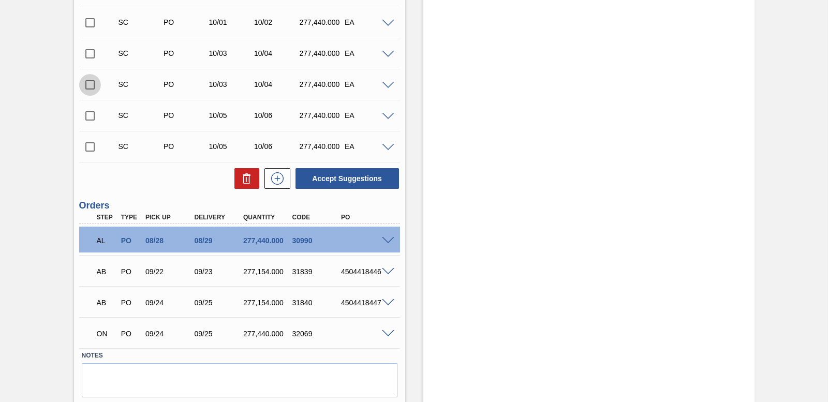
click at [85, 84] on input "checkbox" at bounding box center [90, 85] width 22 height 22
click at [337, 175] on button "Accept Suggestions" at bounding box center [346, 178] width 103 height 21
checkbox input "false"
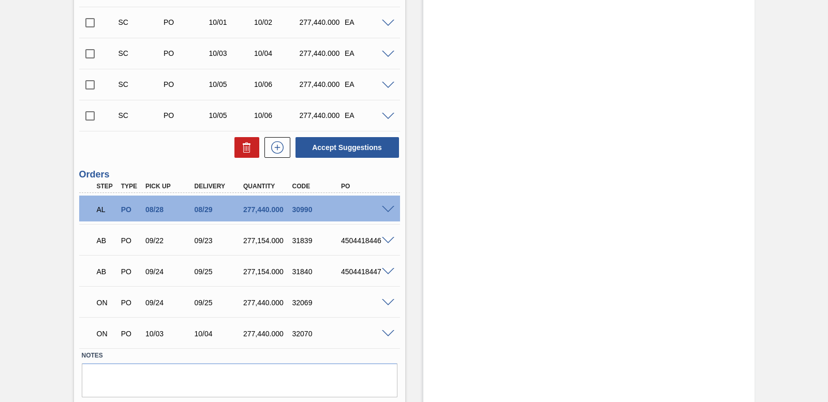
click at [89, 54] on input "checkbox" at bounding box center [90, 54] width 22 height 22
click at [375, 152] on button "Accept Suggestions" at bounding box center [346, 147] width 103 height 21
checkbox input "false"
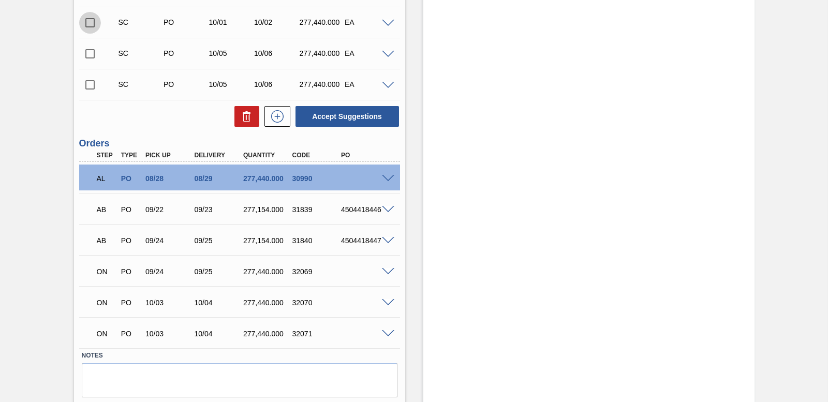
click at [90, 24] on input "checkbox" at bounding box center [90, 23] width 22 height 22
click at [327, 111] on button "Accept Suggestions" at bounding box center [346, 116] width 103 height 21
checkbox input "false"
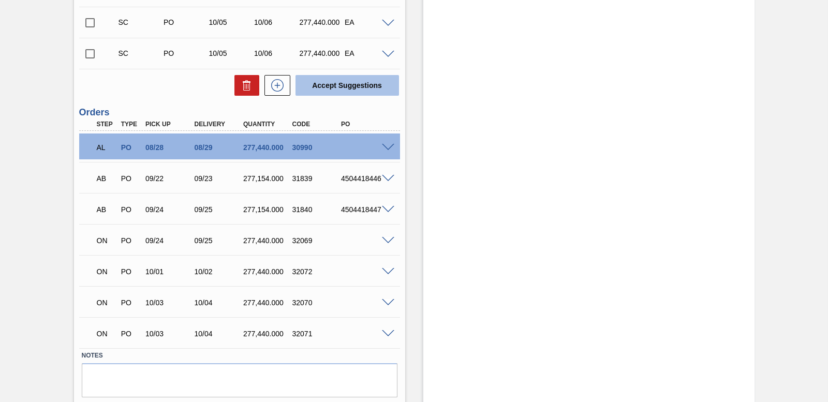
click at [295, 75] on button "Accept Suggestions" at bounding box center [346, 85] width 103 height 21
